Goal: Transaction & Acquisition: Purchase product/service

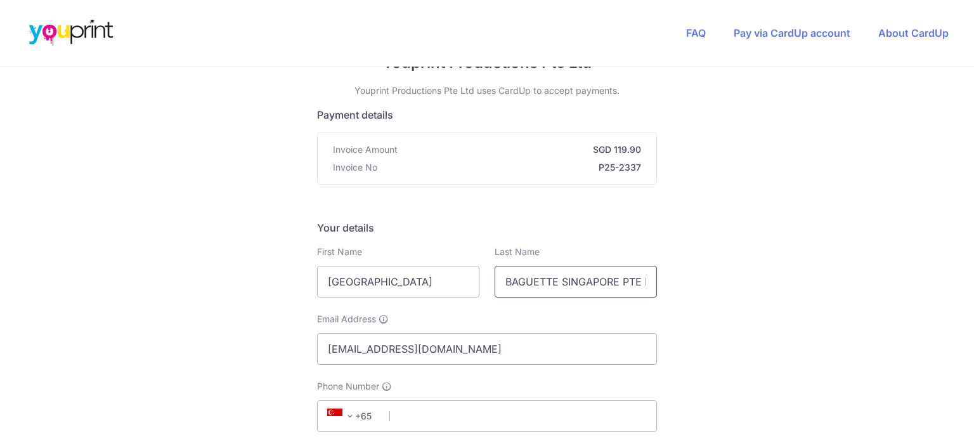
scroll to position [0, 17]
drag, startPoint x: 532, startPoint y: 280, endPoint x: 687, endPoint y: 287, distance: 155.5
click at [591, 309] on div "Your details First Name [GEOGRAPHIC_DATA] Last Name BAGUETTE SINGAPORE PTE LTD …" at bounding box center [487, 369] width 340 height 298
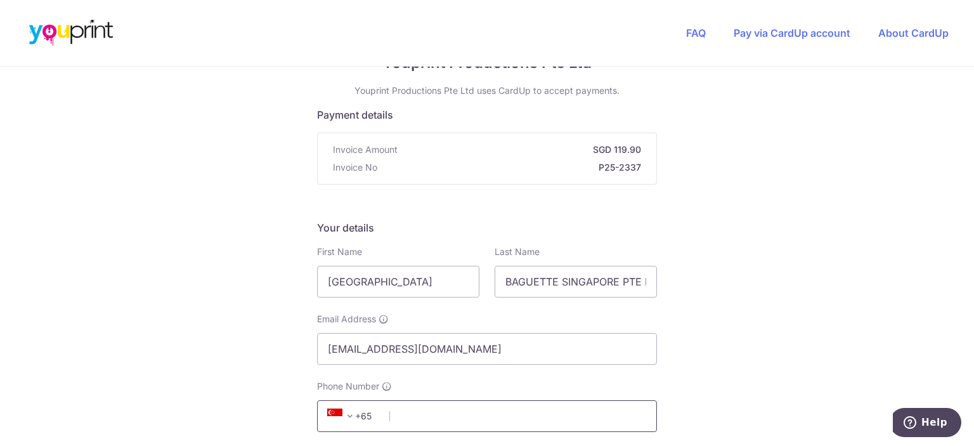
click at [413, 404] on input "Phone Number" at bounding box center [487, 416] width 340 height 32
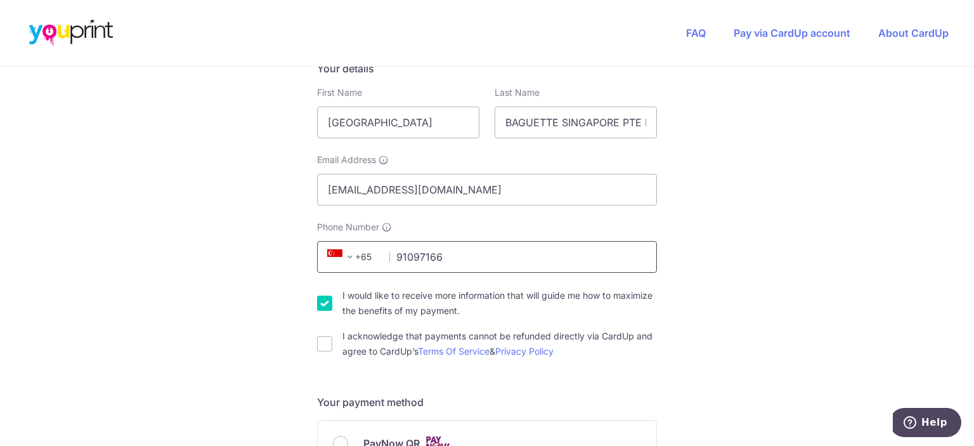
scroll to position [254, 0]
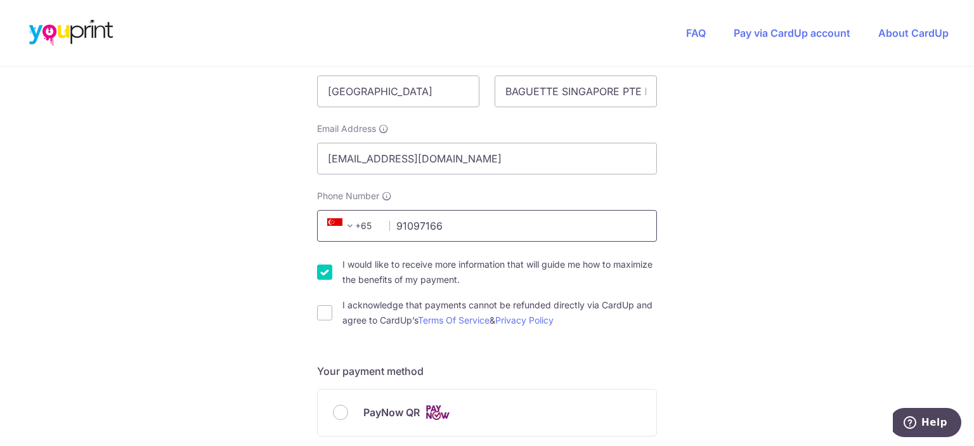
type input "91097166"
click at [317, 271] on input "I would like to receive more information that will guide me how to maximize the…" at bounding box center [324, 271] width 15 height 15
checkbox input "false"
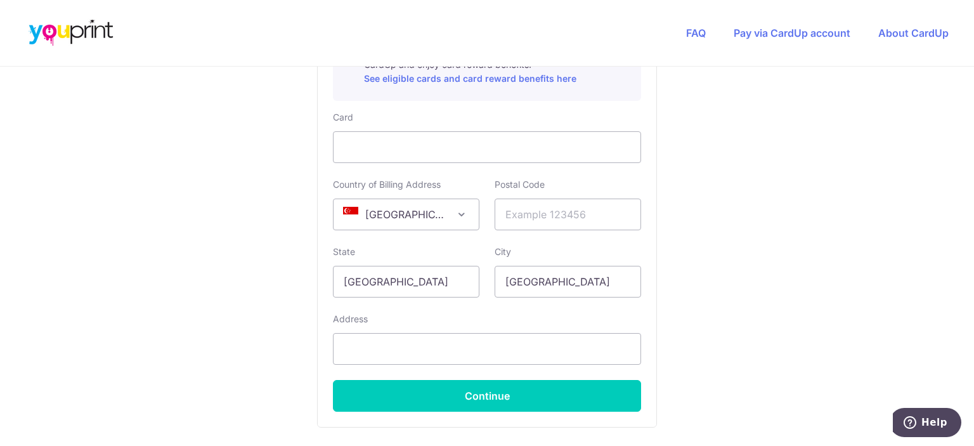
scroll to position [761, 0]
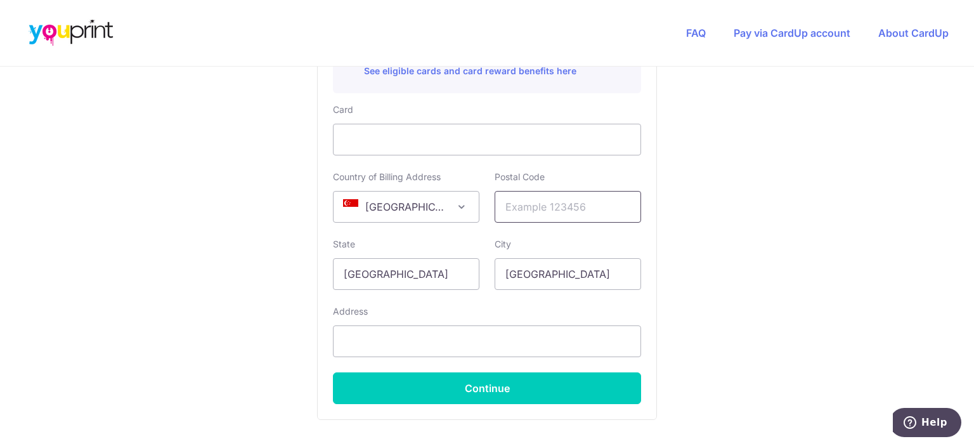
click at [543, 203] on input "text" at bounding box center [568, 207] width 146 height 32
type input "534138"
drag, startPoint x: 819, startPoint y: 238, endPoint x: 810, endPoint y: 240, distance: 9.1
click at [523, 340] on input "text" at bounding box center [487, 341] width 308 height 32
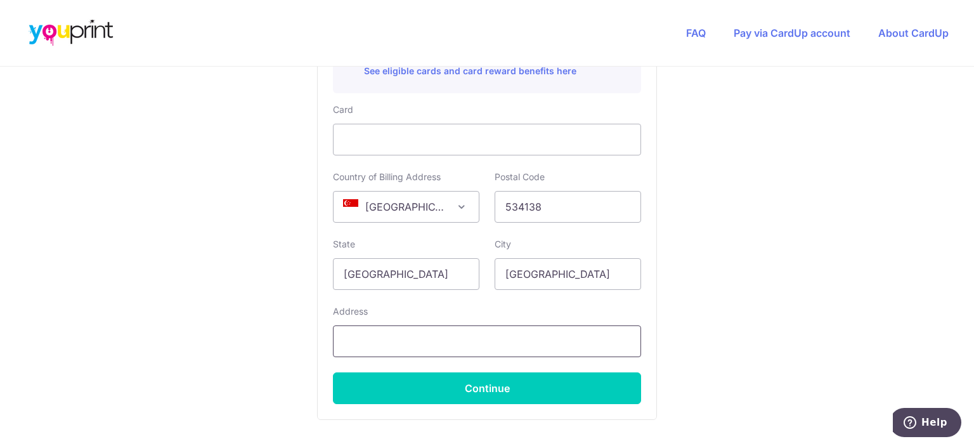
paste input "[STREET_ADDRESS][PERSON_NAME]"
paste input "#01-01/02"
click at [429, 339] on input "[STREET_ADDRESS][PERSON_NAME]" at bounding box center [487, 341] width 308 height 32
click at [490, 337] on input "[STREET_ADDRESS][PERSON_NAME]" at bounding box center [487, 341] width 308 height 32
type input "[STREET_ADDRESS][PERSON_NAME]"
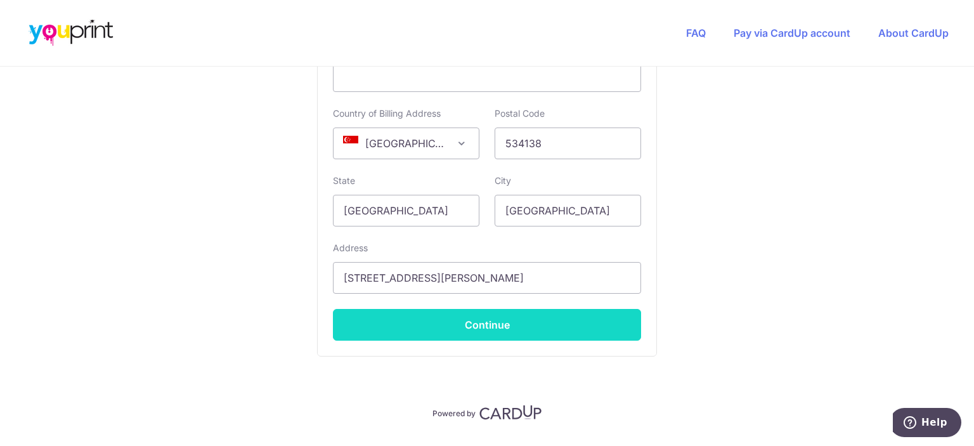
click at [547, 320] on button "Continue" at bounding box center [487, 325] width 308 height 32
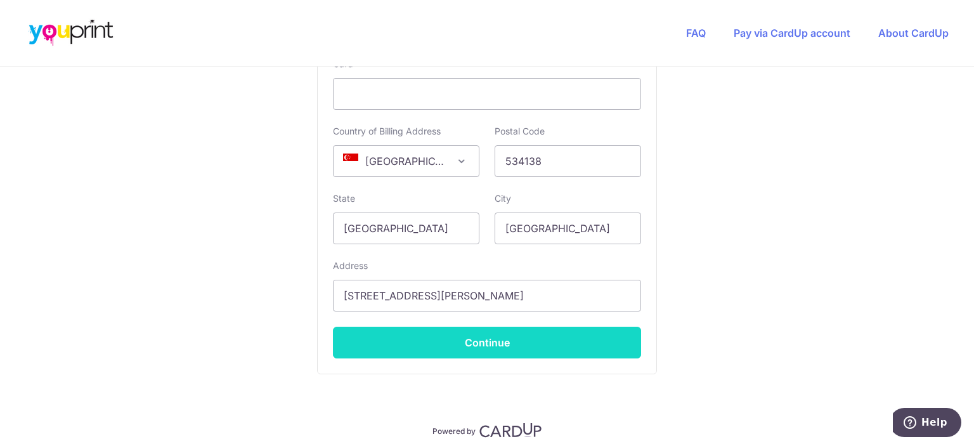
scroll to position [309, 0]
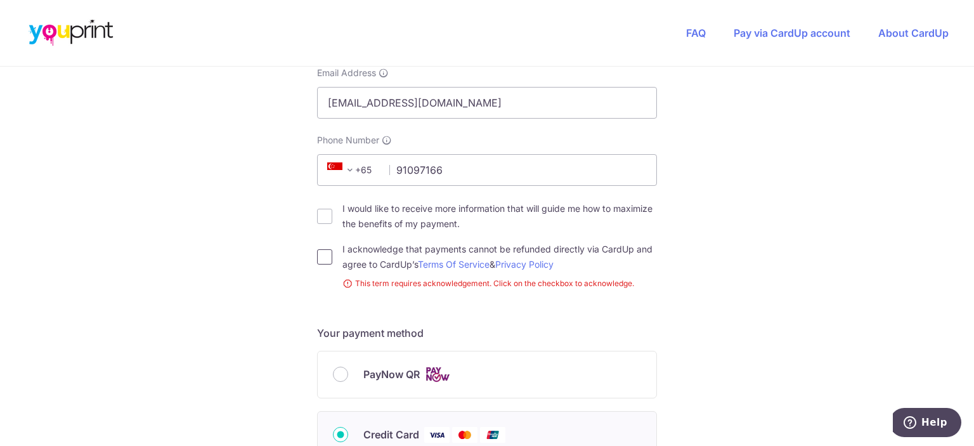
click at [323, 259] on input "I acknowledge that payments cannot be refunded directly via CardUp and agree to…" at bounding box center [324, 256] width 15 height 15
checkbox input "true"
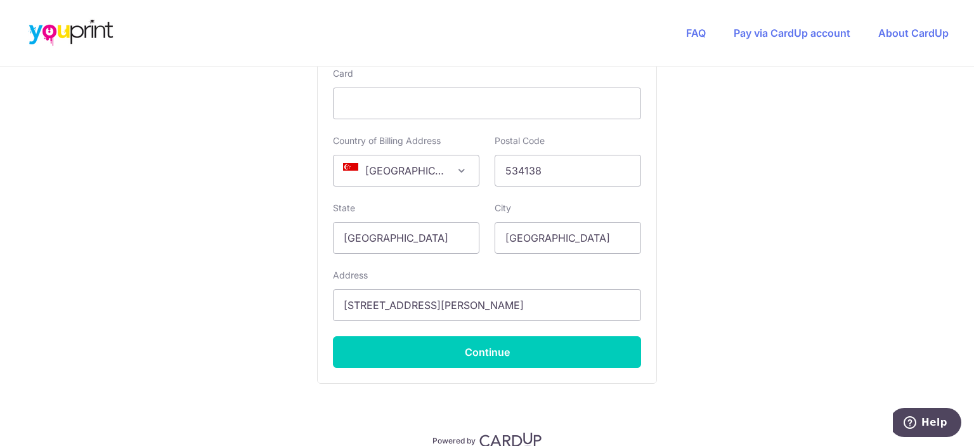
scroll to position [817, 0]
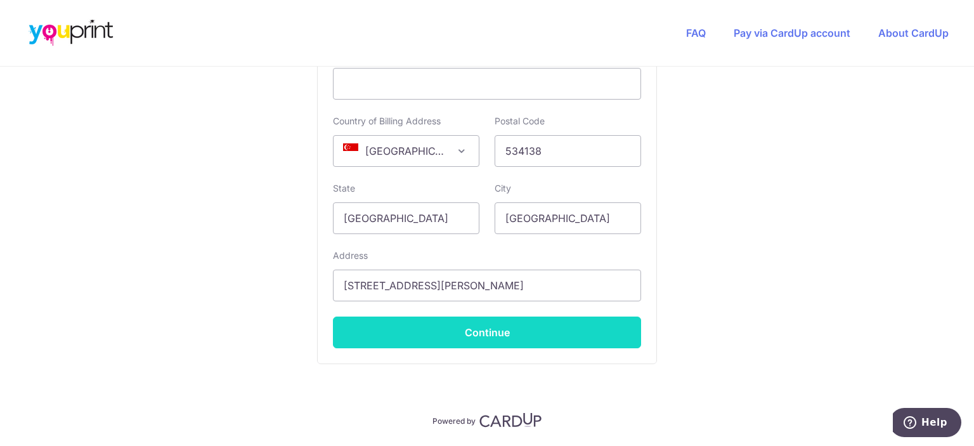
click at [518, 335] on button "Continue" at bounding box center [487, 332] width 308 height 32
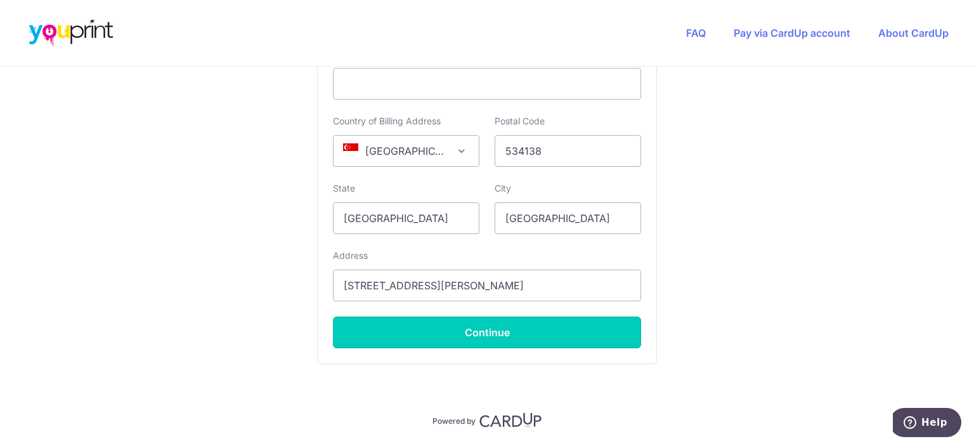
type input "**** 6901"
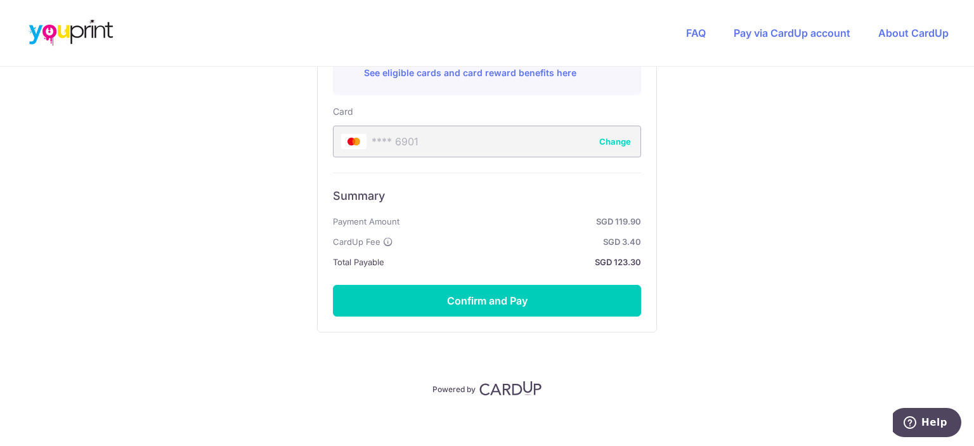
scroll to position [761, 0]
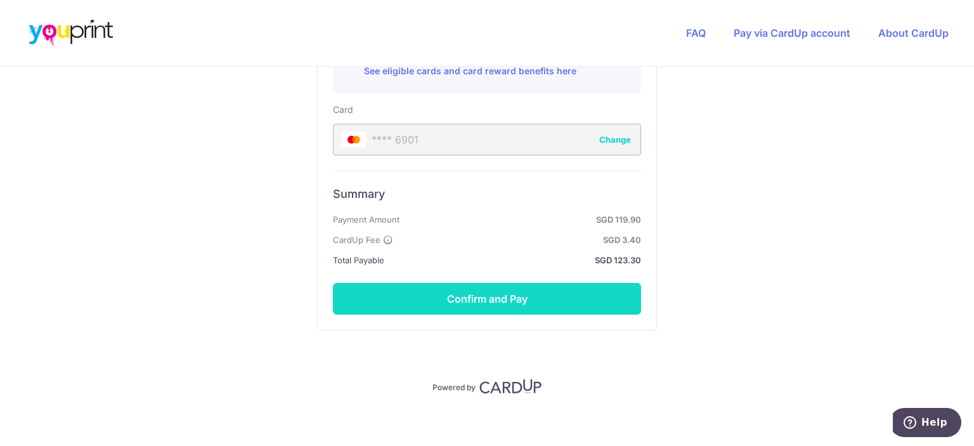
click at [596, 290] on button "Confirm and Pay" at bounding box center [487, 299] width 308 height 32
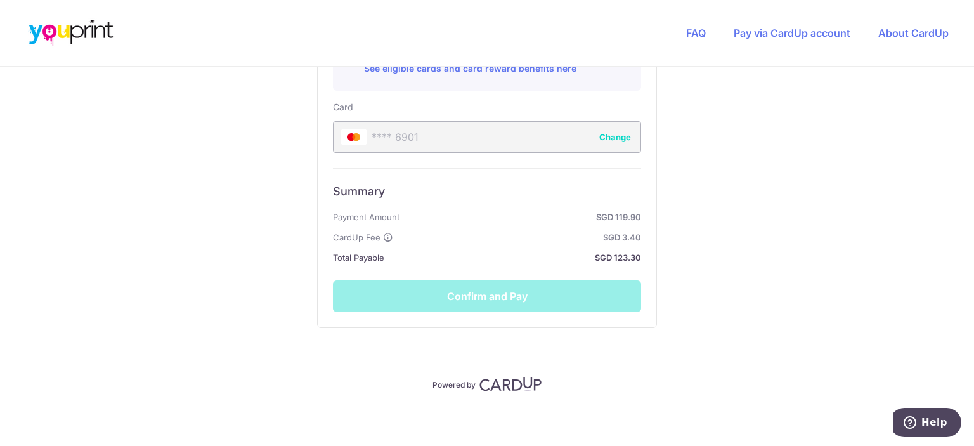
scroll to position [703, 0]
